Goal: Transaction & Acquisition: Purchase product/service

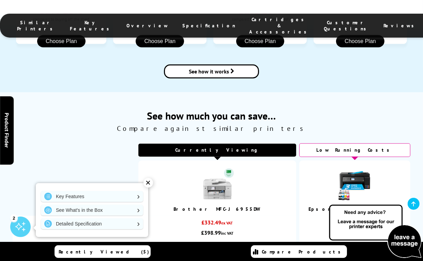
scroll to position [915, 0]
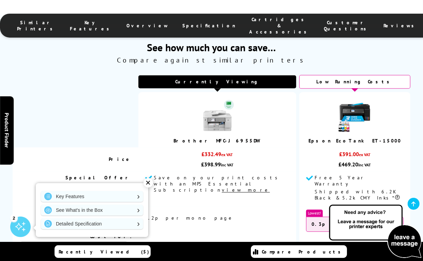
click at [147, 181] on div "✕" at bounding box center [149, 183] width 10 height 10
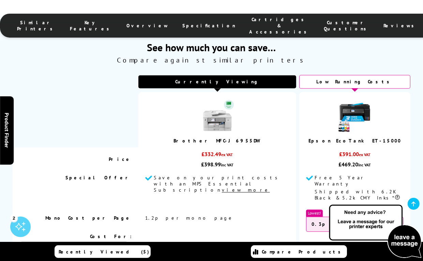
click at [222, 187] on u "view more" at bounding box center [246, 190] width 48 height 6
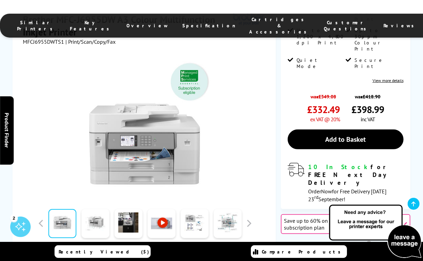
scroll to position [183, 0]
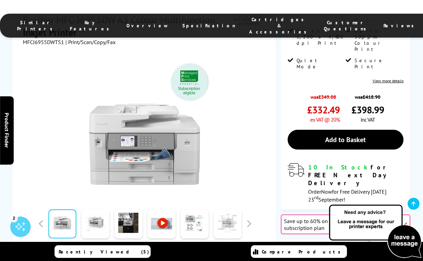
click at [233, 209] on link at bounding box center [228, 223] width 28 height 29
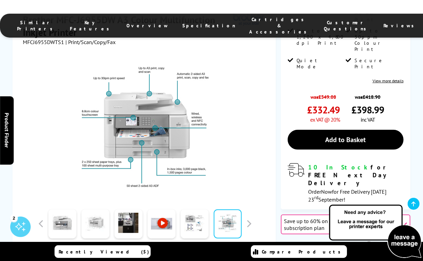
click at [92, 209] on link at bounding box center [96, 223] width 28 height 29
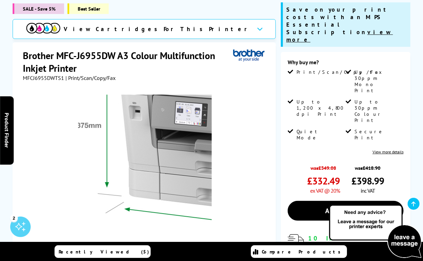
scroll to position [115, 0]
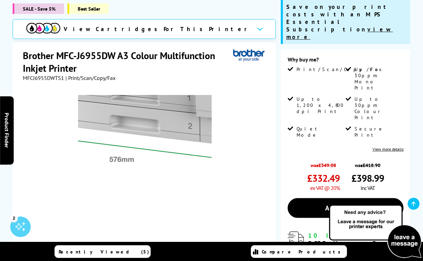
click at [137, 172] on img at bounding box center [145, 162] width 134 height 134
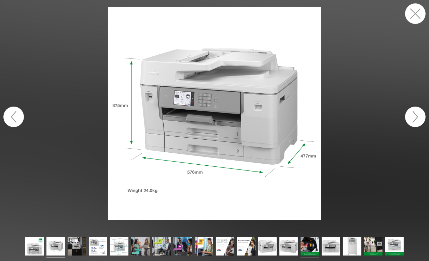
click at [310, 244] on img at bounding box center [309, 247] width 18 height 20
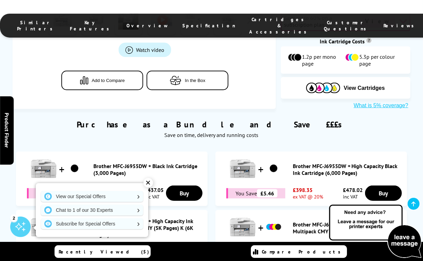
scroll to position [388, 0]
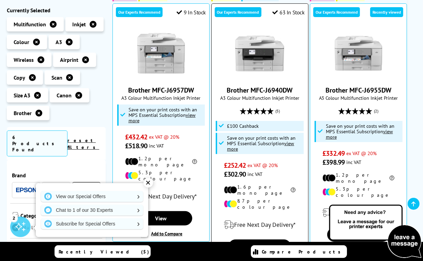
scroll to position [171, 0]
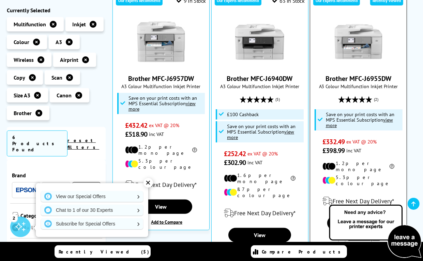
click at [389, 77] on link "Brother MFC-J6955DW" at bounding box center [359, 78] width 66 height 9
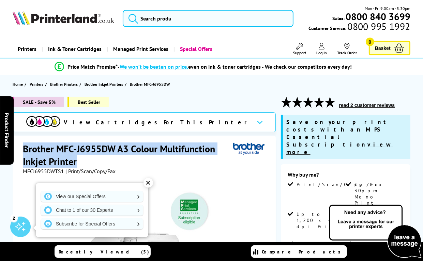
drag, startPoint x: 75, startPoint y: 161, endPoint x: 24, endPoint y: 147, distance: 53.2
click at [24, 147] on h1 "Brother MFC-J6955DW A3 Colour Multifunction Inkjet Printer" at bounding box center [128, 154] width 211 height 25
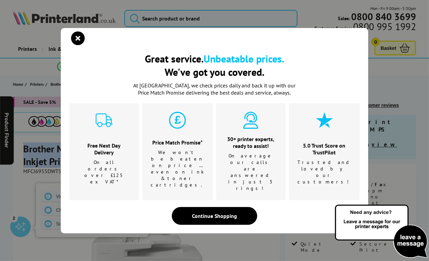
click at [78, 45] on icon "close modal" at bounding box center [78, 38] width 14 height 14
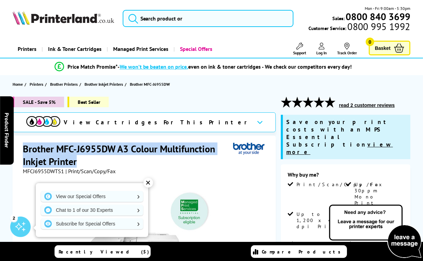
copy h1 "Brother MFC-J6955DW A3 Colour Multifunction Inkjet Printer"
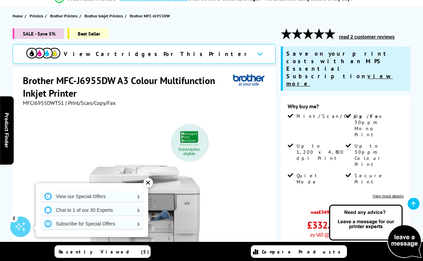
click at [52, 104] on span "MFCJ6955DWTS1" at bounding box center [43, 102] width 41 height 7
drag, startPoint x: 63, startPoint y: 103, endPoint x: 23, endPoint y: 100, distance: 40.4
click at [23, 100] on span "MFCJ6955DWTS1" at bounding box center [43, 102] width 41 height 7
drag, startPoint x: 23, startPoint y: 100, endPoint x: 43, endPoint y: 102, distance: 20.2
copy span "MFCJ6955DWTS1"
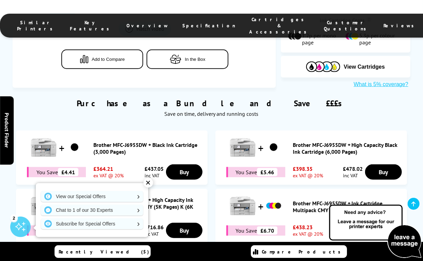
scroll to position [409, 0]
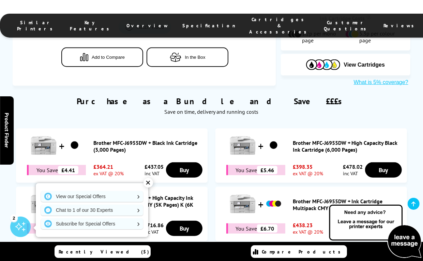
click at [148, 184] on div "✕" at bounding box center [149, 183] width 10 height 10
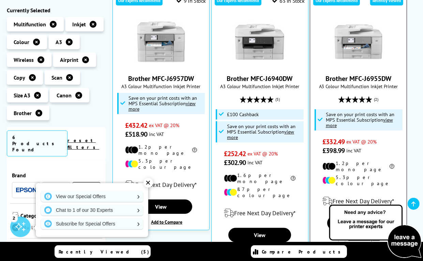
click at [364, 53] on img at bounding box center [358, 41] width 51 height 51
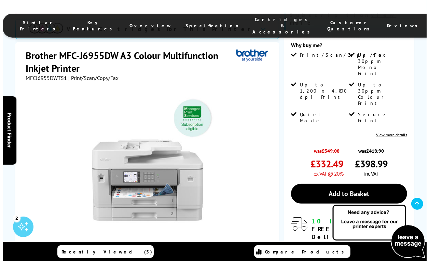
scroll to position [136, 0]
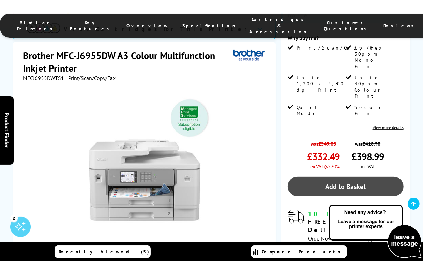
click at [349, 176] on link "Add to Basket" at bounding box center [346, 186] width 116 height 20
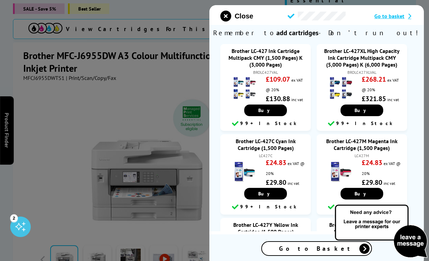
click at [311, 248] on span "Go to Basket" at bounding box center [316, 248] width 75 height 8
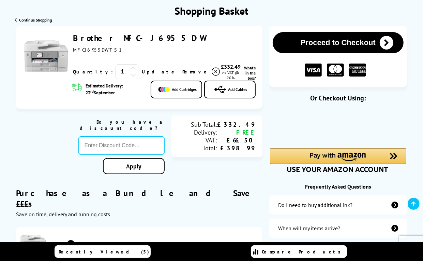
scroll to position [68, 0]
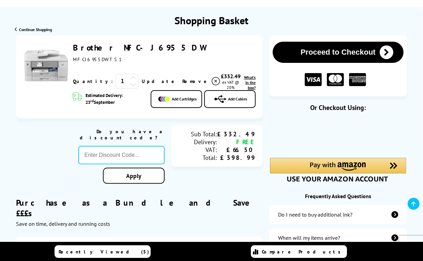
drag, startPoint x: 108, startPoint y: 59, endPoint x: 74, endPoint y: 46, distance: 36.2
click at [74, 46] on div "Brother MFC-J6955DW MFCJ6955DWTS1" at bounding box center [139, 52] width 133 height 20
drag, startPoint x: 74, startPoint y: 46, endPoint x: 132, endPoint y: 47, distance: 58.4
copy div "Brother MFC-J6955DW MFCJ6955DWTS1"
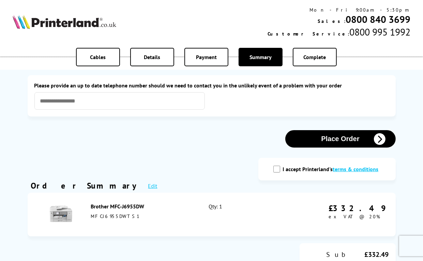
click at [278, 170] on input "I accept Printerland's terms & conditions" at bounding box center [277, 169] width 7 height 7
checkbox input "true"
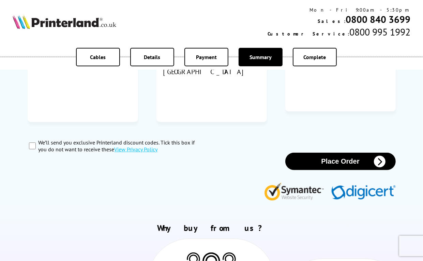
scroll to position [341, 0]
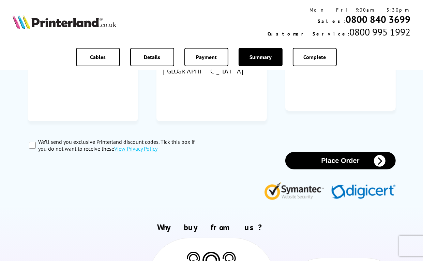
click at [335, 152] on button "Place Order" at bounding box center [341, 160] width 111 height 17
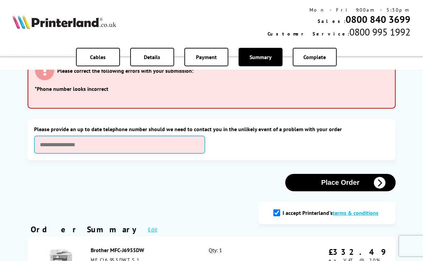
scroll to position [34, 0]
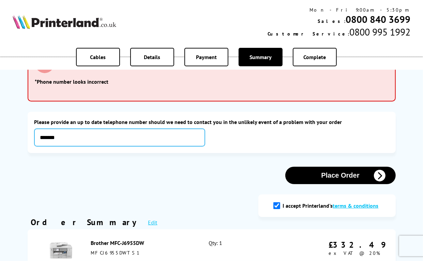
type input "**********"
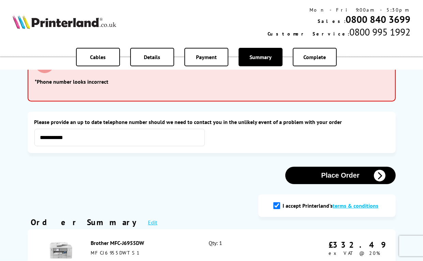
click at [334, 174] on button "Place Order" at bounding box center [341, 175] width 111 height 17
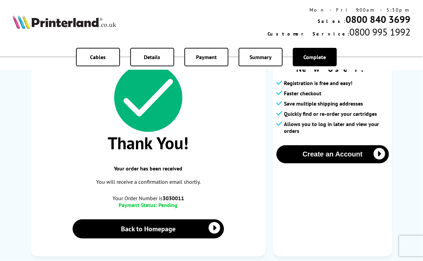
scroll to position [34, 0]
